Goal: Information Seeking & Learning: Learn about a topic

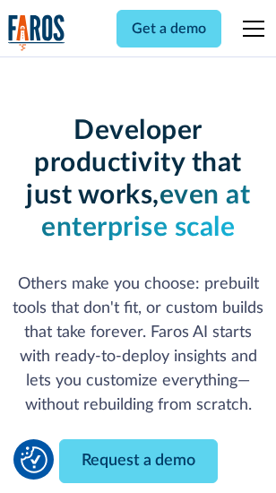
scroll to position [214, 0]
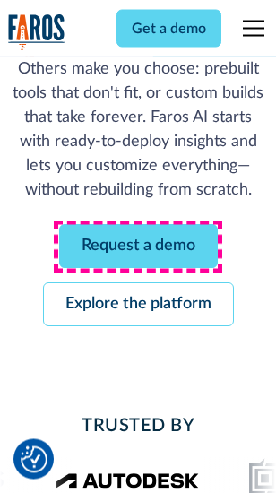
click at [138, 248] on link "Request a demo" at bounding box center [138, 247] width 159 height 44
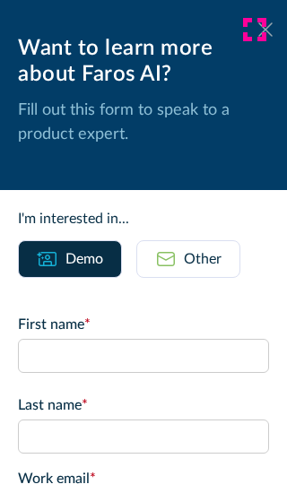
click at [258, 30] on icon at bounding box center [265, 28] width 14 height 13
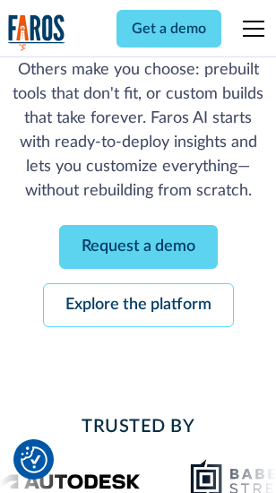
scroll to position [273, 0]
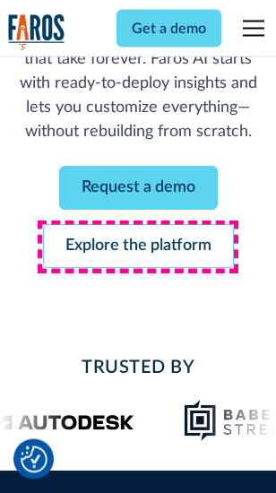
click at [138, 248] on link "Explore the platform" at bounding box center [138, 247] width 191 height 44
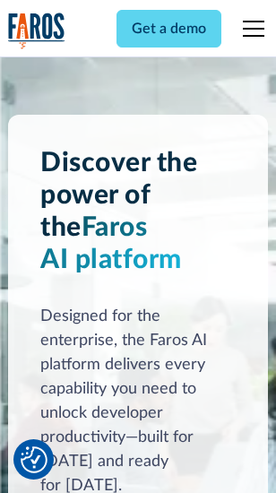
scroll to position [13666, 0]
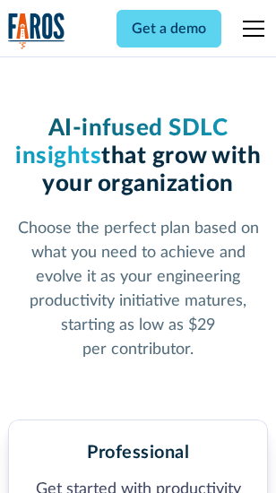
scroll to position [2844, 0]
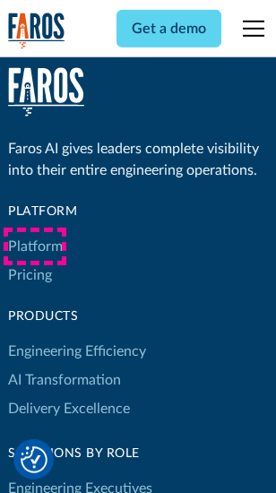
click at [35, 247] on link "Platform" at bounding box center [35, 246] width 55 height 29
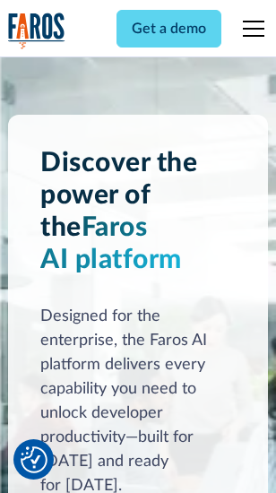
scroll to position [14242, 0]
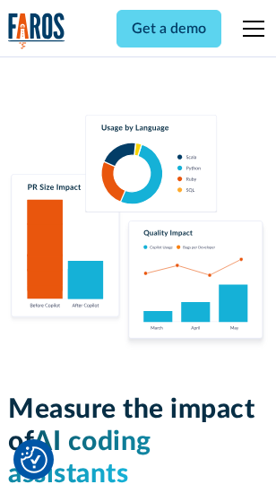
scroll to position [11200, 0]
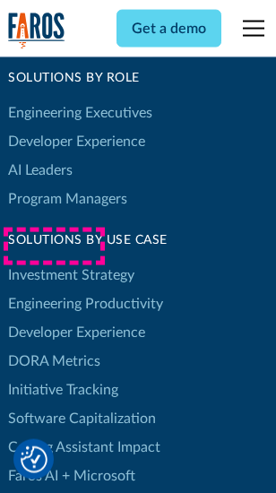
click at [54, 347] on link "DORA Metrics" at bounding box center [54, 361] width 92 height 29
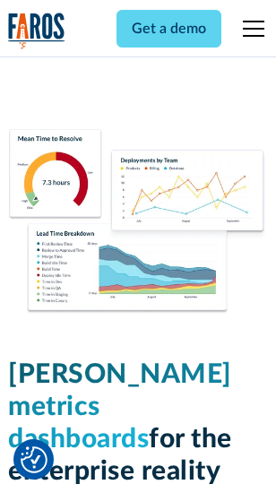
scroll to position [7943, 0]
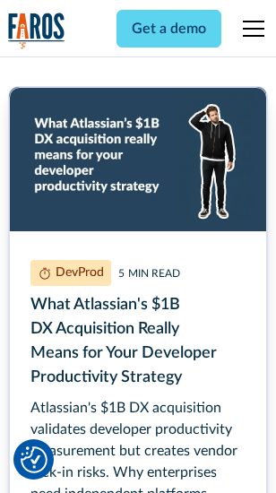
scroll to position [8135, 0]
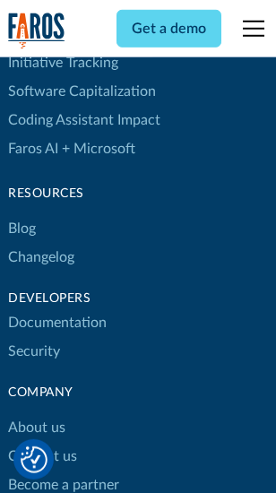
click at [41, 247] on link "Changelog" at bounding box center [41, 257] width 66 height 29
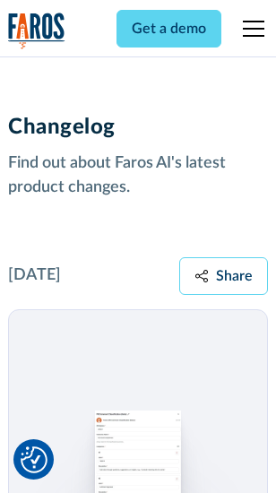
scroll to position [21998, 0]
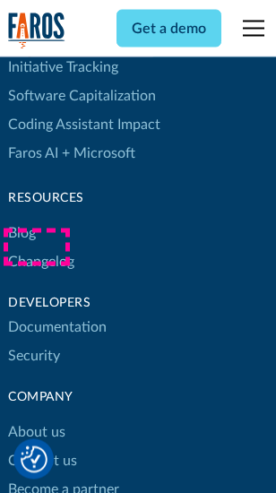
click at [36, 419] on link "About us" at bounding box center [36, 433] width 57 height 29
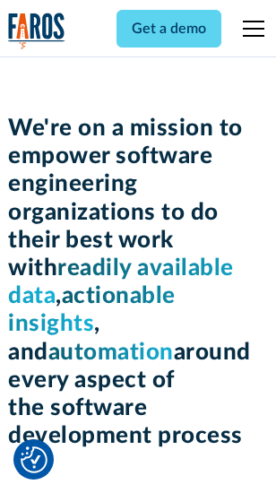
scroll to position [6204, 0]
